Goal: Information Seeking & Learning: Learn about a topic

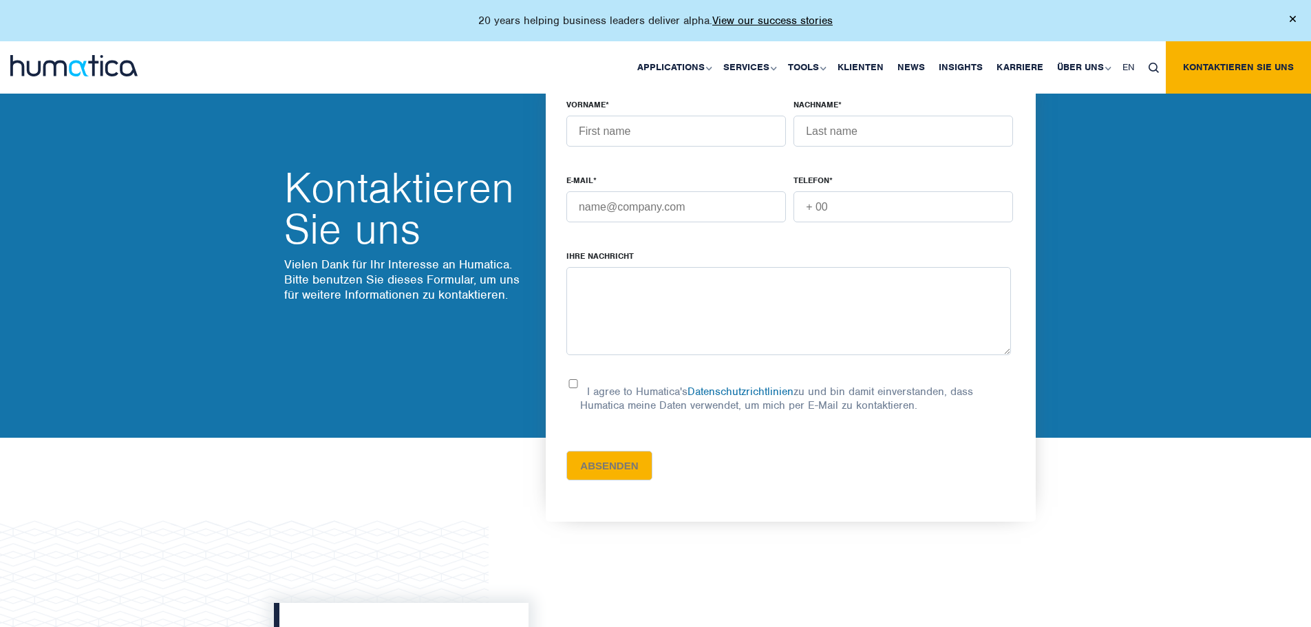
scroll to position [551, 0]
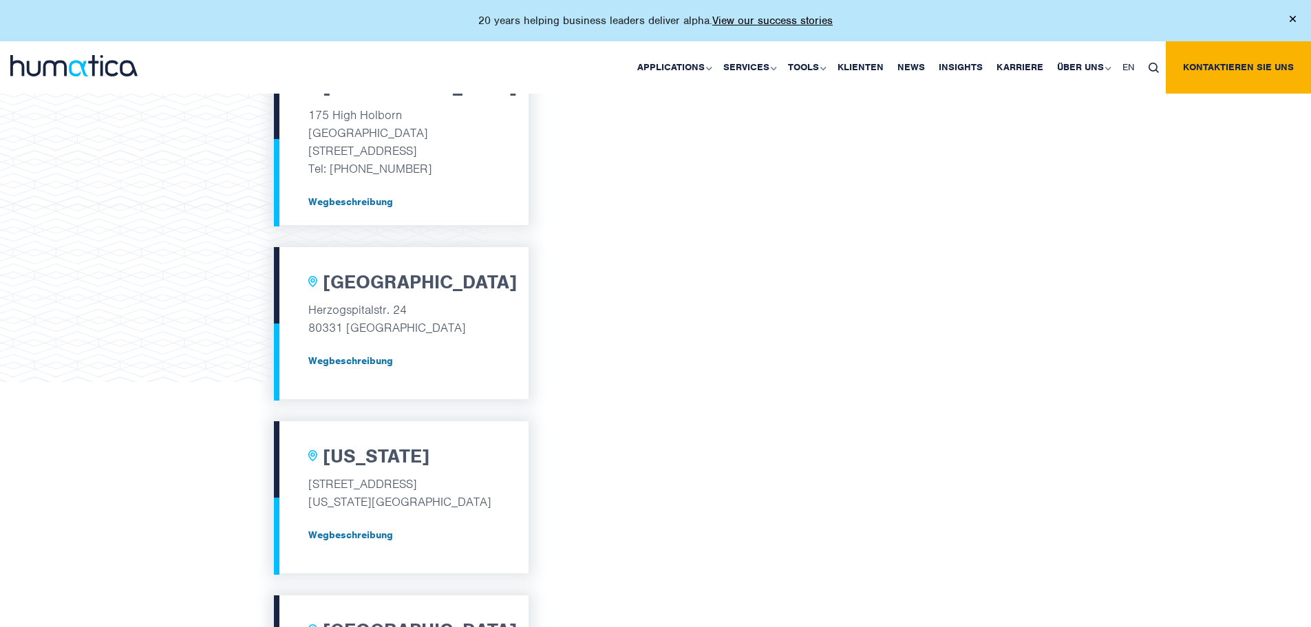
click at [93, 69] on img at bounding box center [73, 65] width 127 height 21
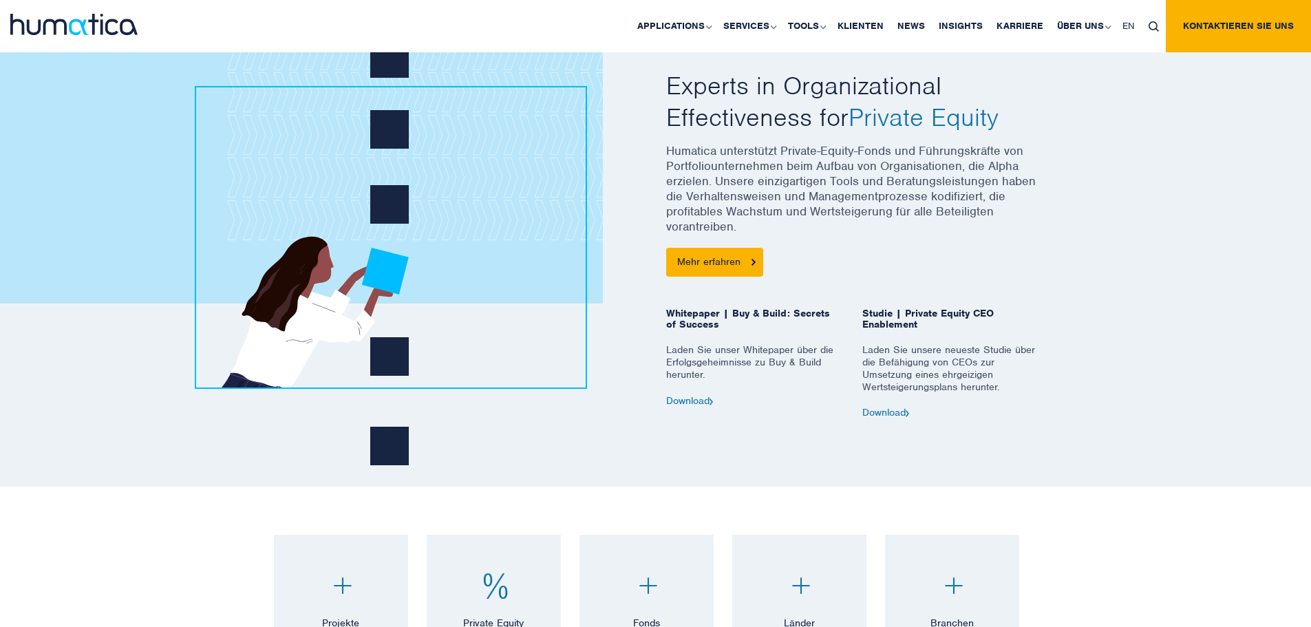
scroll to position [471, 0]
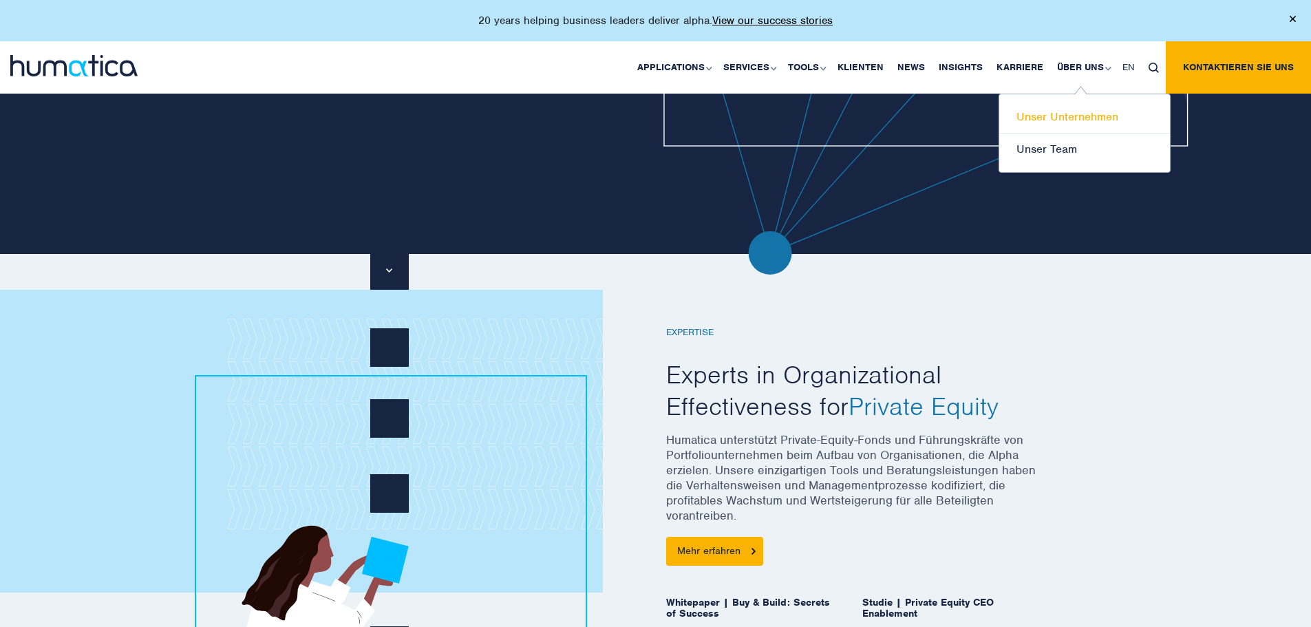
click at [1062, 122] on link "Unser Unternehmen" at bounding box center [1084, 117] width 171 height 32
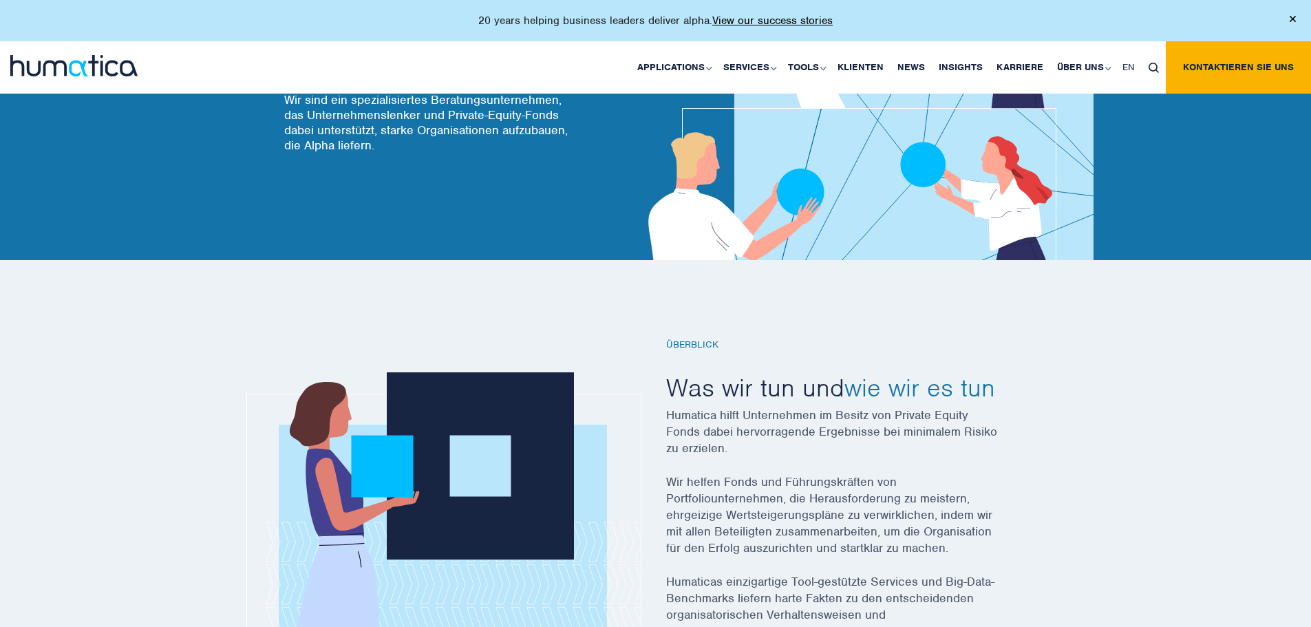
drag, startPoint x: 1318, startPoint y: 85, endPoint x: 1307, endPoint y: 111, distance: 29.0
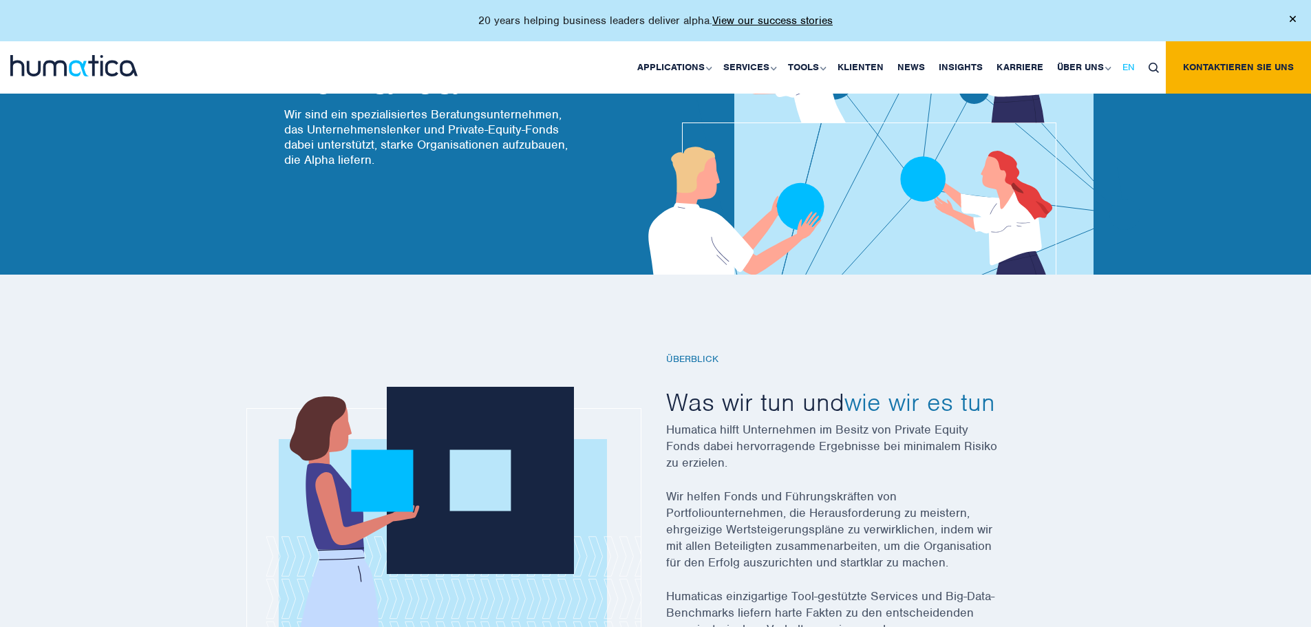
click at [1135, 61] on span "EN" at bounding box center [1128, 67] width 12 height 12
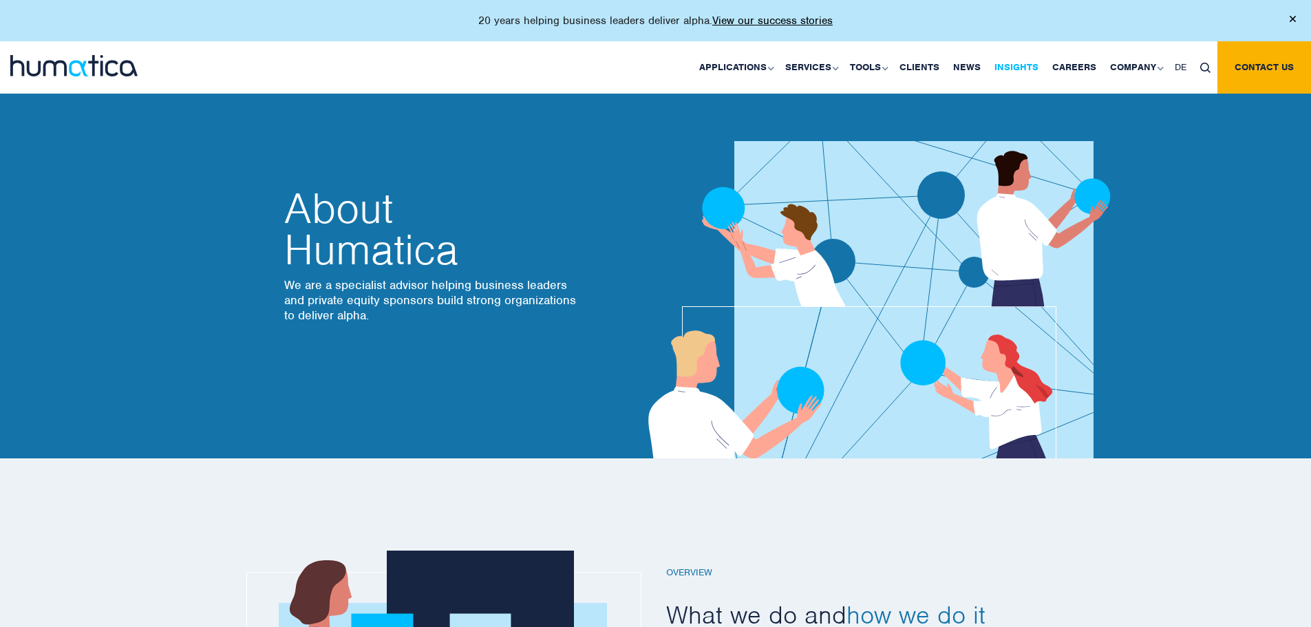
click at [1007, 68] on link "Insights" at bounding box center [1016, 67] width 58 height 52
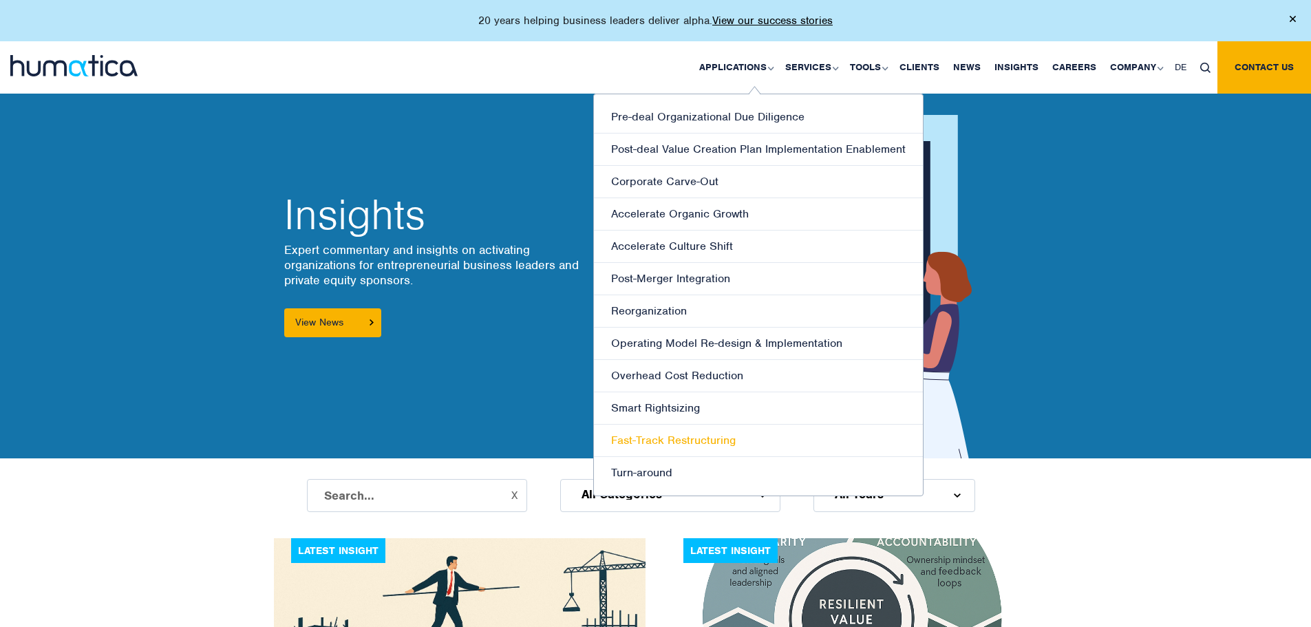
click at [677, 451] on link "Fast-Track Restructuring" at bounding box center [758, 441] width 329 height 32
